Goal: Answer question/provide support: Share knowledge or assist other users

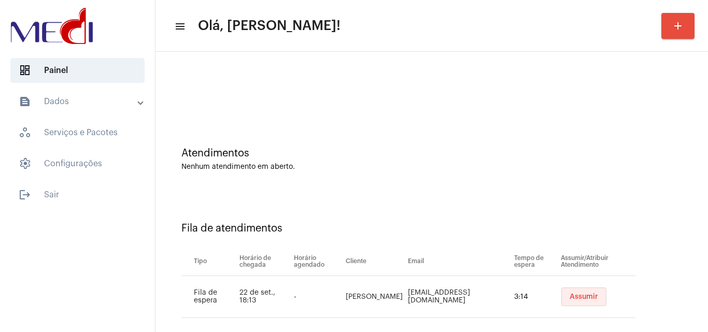
click at [583, 296] on span "Assumir" at bounding box center [584, 296] width 29 height 7
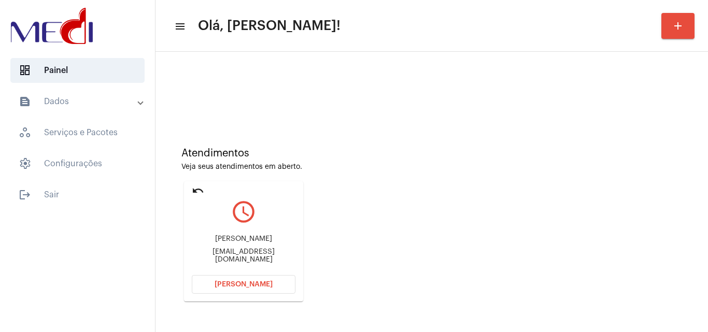
click at [237, 257] on div "michellefagundesmello@gmail.com" at bounding box center [244, 256] width 104 height 16
copy mat-card-content "michellefagundesmello@gmail.com Abrir Chamada"
click at [239, 290] on button "Abrir Chamada" at bounding box center [244, 284] width 104 height 19
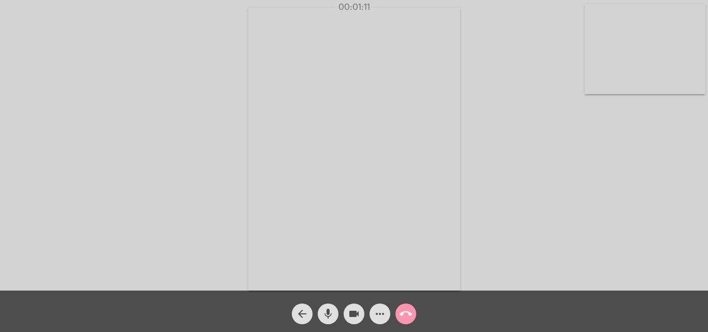
click at [410, 313] on mat-icon "call_end" at bounding box center [406, 314] width 12 height 12
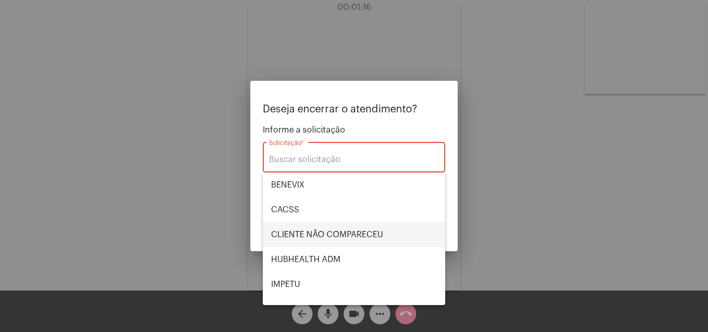
click at [366, 228] on span "CLIENTE NÃO COMPARECEU" at bounding box center [354, 234] width 166 height 25
type input "CLIENTE NÃO COMPARECEU"
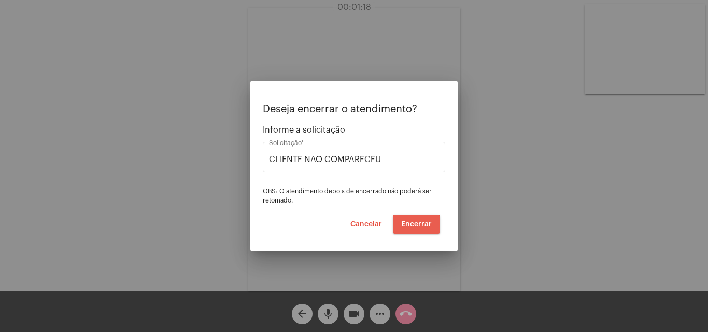
click at [416, 225] on span "Encerrar" at bounding box center [416, 224] width 31 height 7
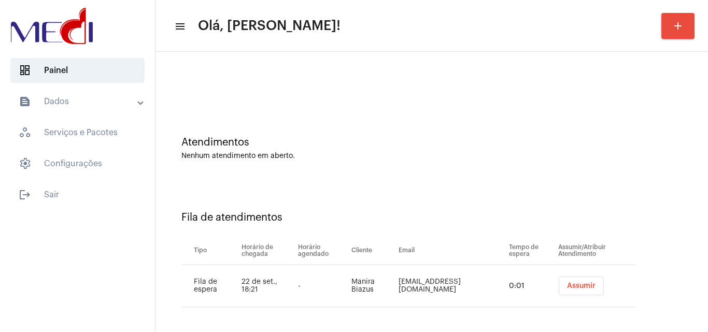
scroll to position [14, 0]
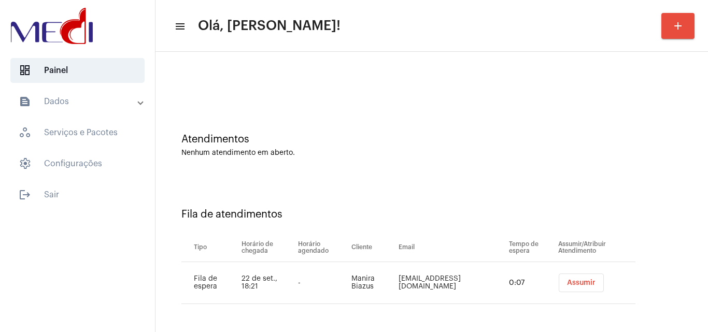
click at [571, 284] on span "Assumir" at bounding box center [581, 282] width 29 height 7
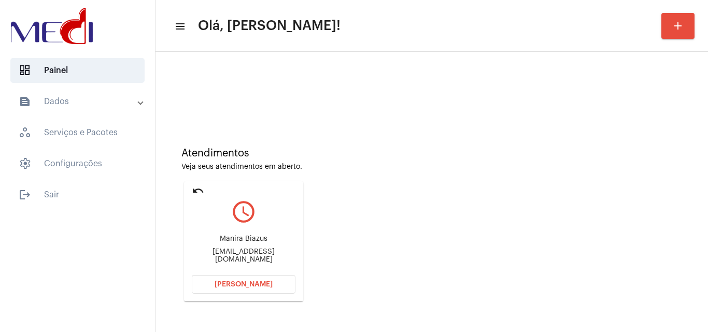
click at [263, 256] on div "manirabiazus@gmail.com" at bounding box center [244, 256] width 104 height 16
copy mat-card-content "manirabiazus@gmail.com Abrir Chamada"
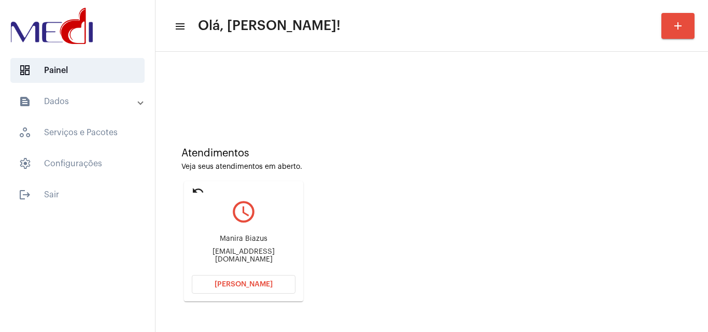
click at [264, 289] on button "Abrir Chamada" at bounding box center [244, 284] width 104 height 19
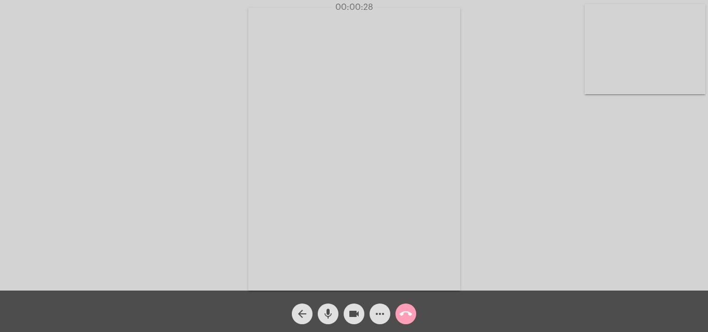
click at [408, 311] on mat-icon "call_end" at bounding box center [406, 314] width 12 height 12
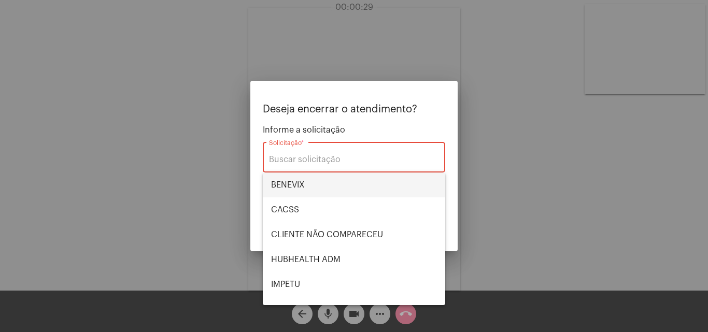
click at [317, 190] on span "BENEVIX" at bounding box center [354, 185] width 166 height 25
type input "BENEVIX"
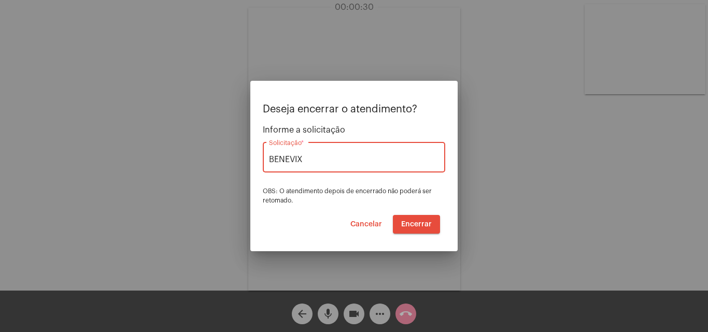
click at [410, 222] on span "Encerrar" at bounding box center [416, 224] width 31 height 7
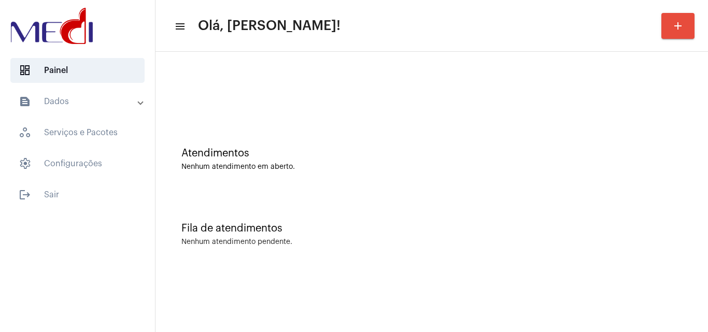
click at [676, 153] on div "Atendimentos" at bounding box center [431, 153] width 501 height 11
click at [677, 124] on div "Atendimentos Nenhum atendimento em aberto." at bounding box center [432, 154] width 542 height 75
click at [664, 169] on div "Nenhum atendimento em aberto." at bounding box center [431, 167] width 501 height 8
